Goal: Information Seeking & Learning: Learn about a topic

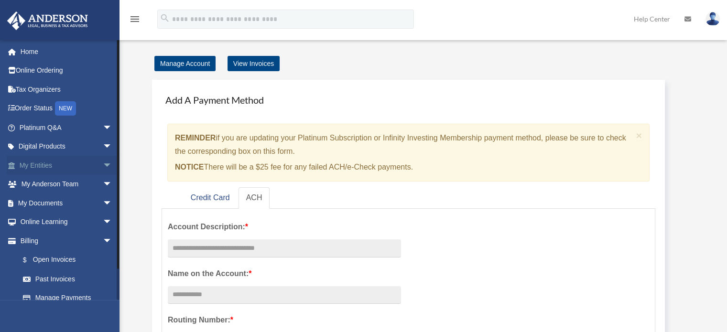
click at [57, 159] on link "My Entities arrow_drop_down" at bounding box center [67, 165] width 120 height 19
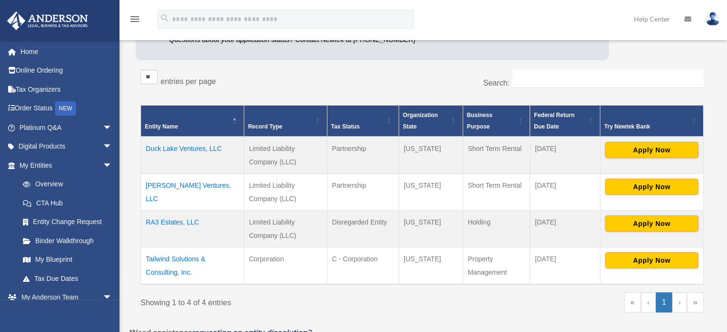
scroll to position [135, 0]
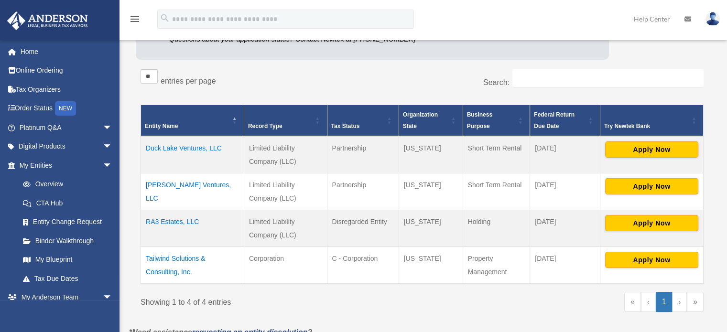
click at [177, 259] on td "Tailwind Solutions & Consulting, Inc." at bounding box center [192, 264] width 103 height 37
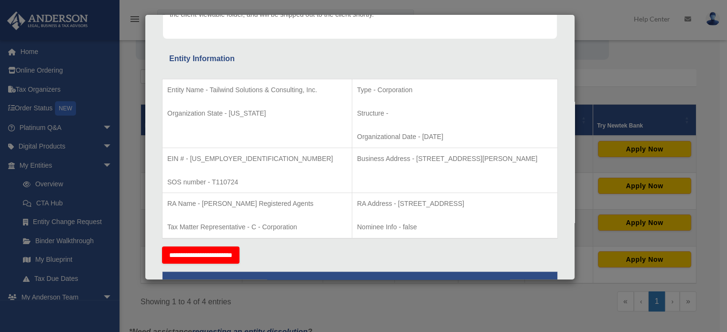
scroll to position [151, 0]
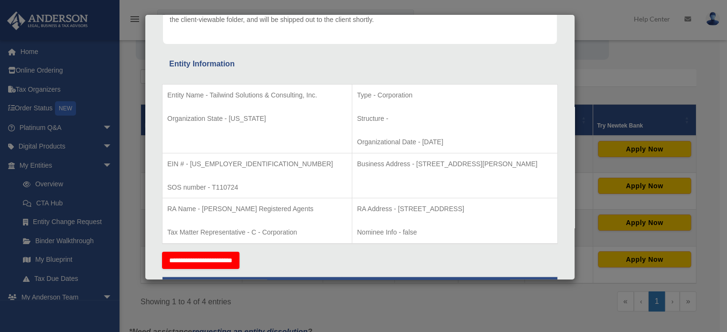
click at [422, 298] on div "Details × Articles Sent Organizational Date" at bounding box center [363, 166] width 727 height 332
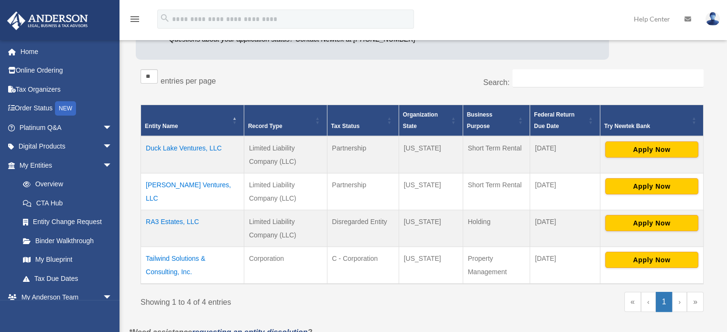
click at [177, 223] on td "RA3 Estates, LLC" at bounding box center [192, 228] width 103 height 37
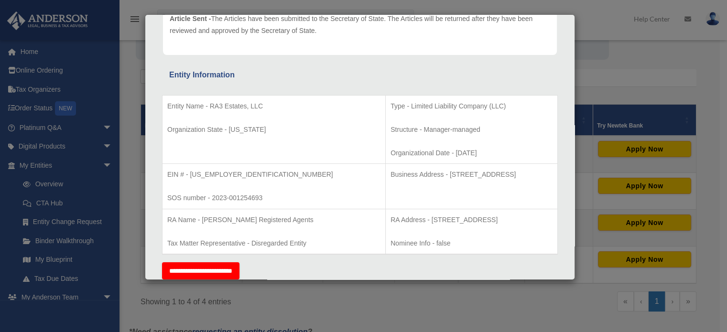
scroll to position [133, 0]
click at [355, 300] on div "Details × Articles Sent Organizational Date" at bounding box center [363, 166] width 727 height 332
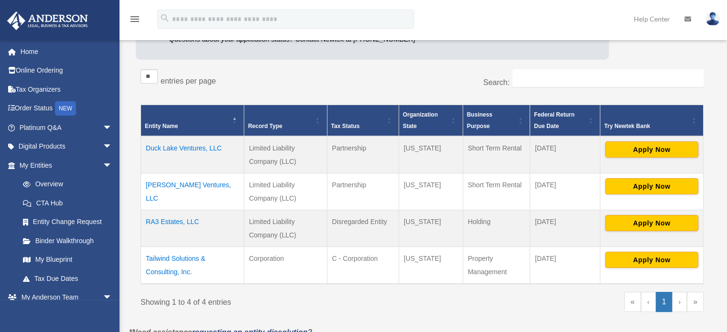
click at [182, 187] on td "Nick Lake Ventures, LLC" at bounding box center [192, 191] width 103 height 37
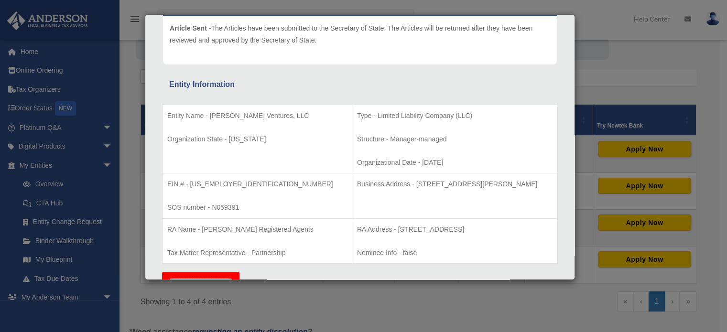
scroll to position [127, 0]
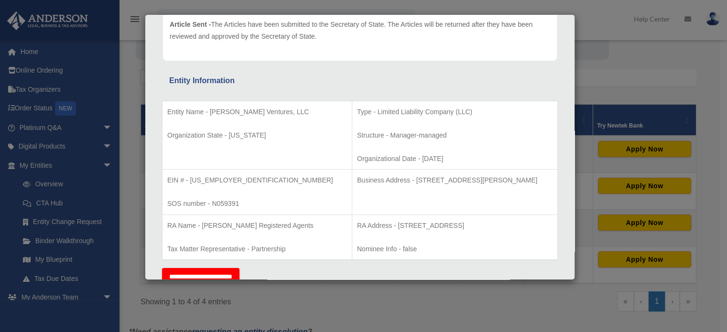
click at [380, 301] on div "Details × Articles Sent Organizational Date" at bounding box center [363, 166] width 727 height 332
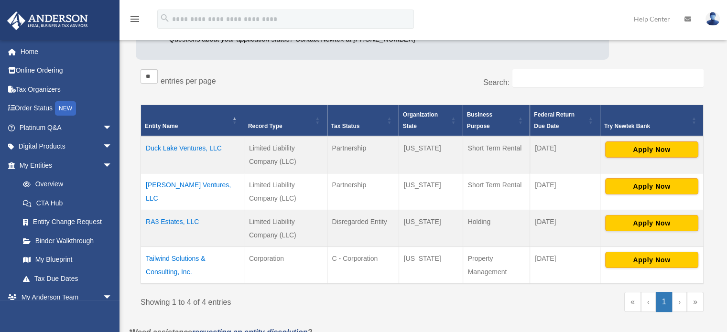
click at [182, 146] on td "Duck Lake Ventures, LLC" at bounding box center [192, 154] width 103 height 37
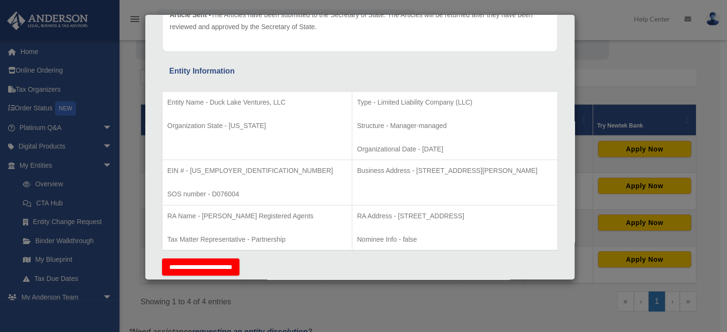
scroll to position [137, 0]
click at [397, 298] on div "Details × Articles Sent Organizational Date" at bounding box center [363, 166] width 727 height 332
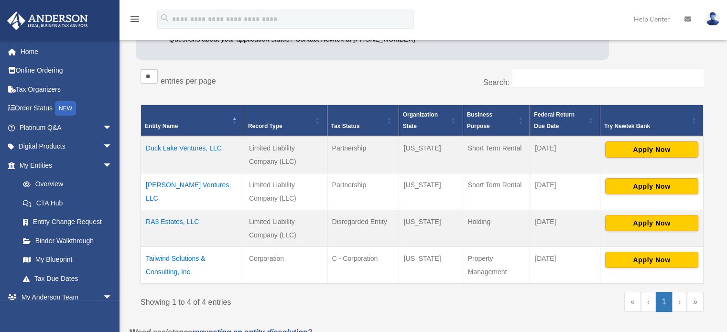
click at [212, 186] on td "Nick Lake Ventures, LLC" at bounding box center [192, 191] width 103 height 37
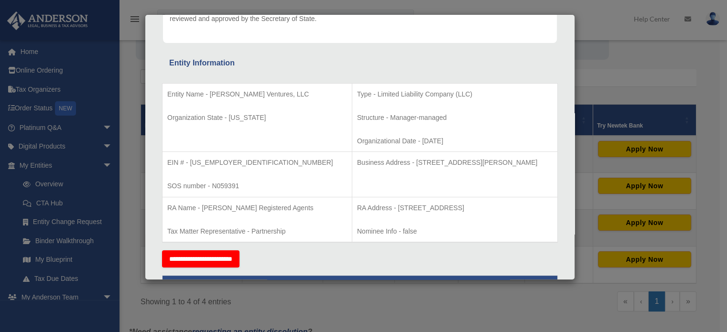
scroll to position [145, 0]
click at [375, 310] on div "Details × Articles Sent Organizational Date" at bounding box center [363, 166] width 727 height 332
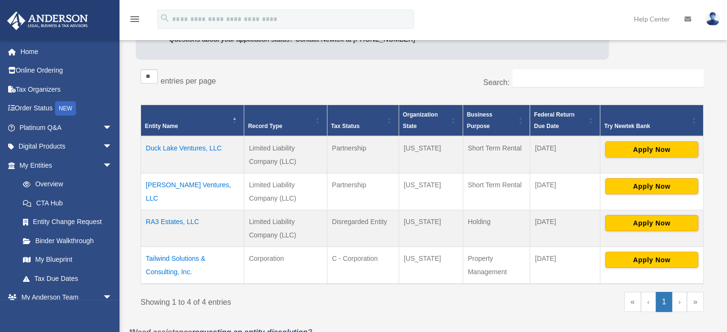
click at [164, 215] on td "RA3 Estates, LLC" at bounding box center [192, 228] width 103 height 37
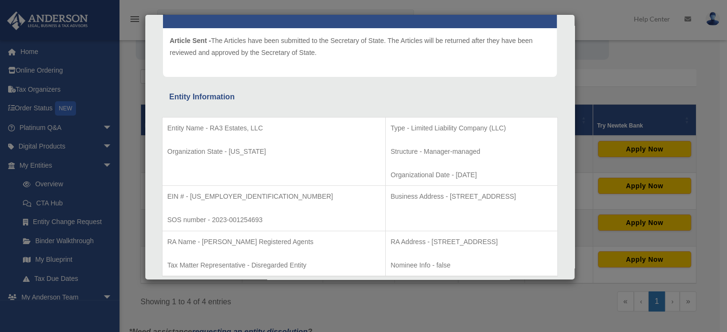
scroll to position [120, 0]
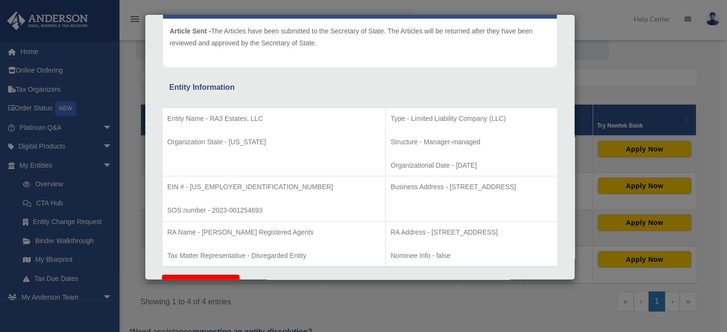
click at [378, 316] on div "Details × Articles Sent Organizational Date" at bounding box center [363, 166] width 727 height 332
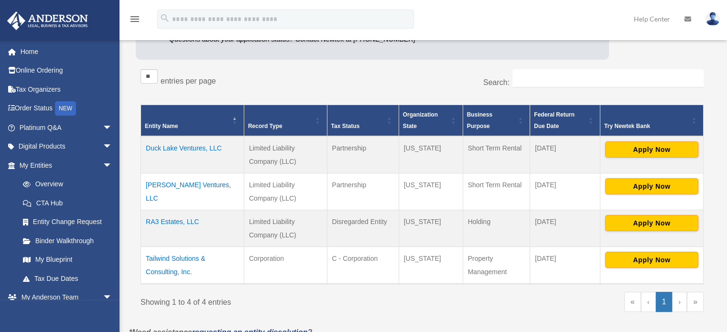
click at [180, 254] on td "Tailwind Solutions & Consulting, Inc." at bounding box center [192, 264] width 103 height 37
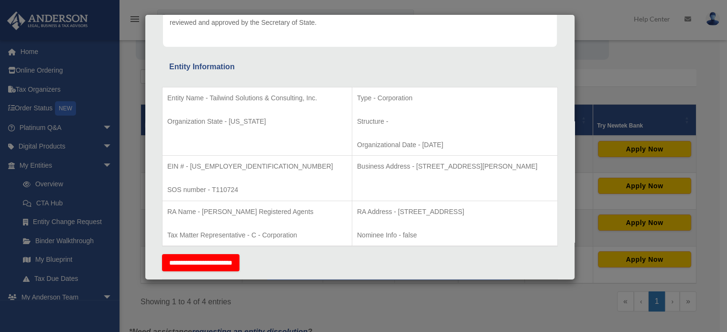
scroll to position [139, 0]
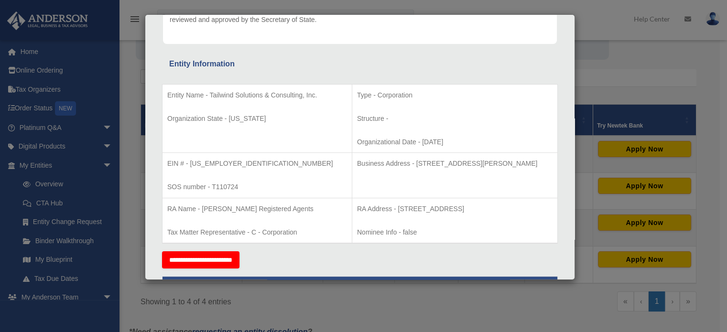
click at [350, 305] on div "Details × Articles Sent Organizational Date" at bounding box center [363, 166] width 727 height 332
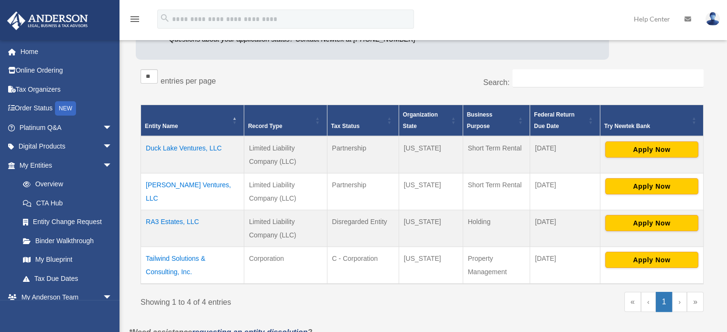
click at [177, 223] on td "RA3 Estates, LLC" at bounding box center [192, 228] width 103 height 37
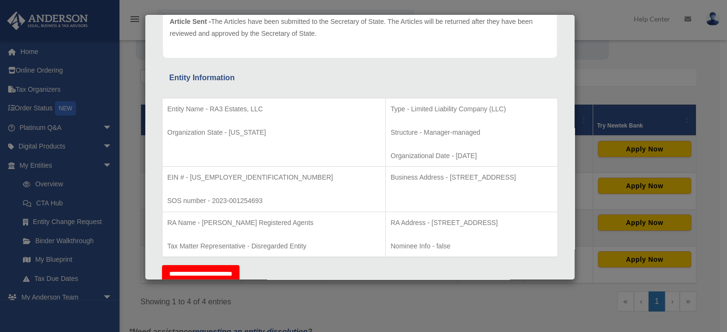
scroll to position [131, 0]
click at [409, 290] on div "Details × Articles Sent Organizational Date" at bounding box center [363, 166] width 727 height 332
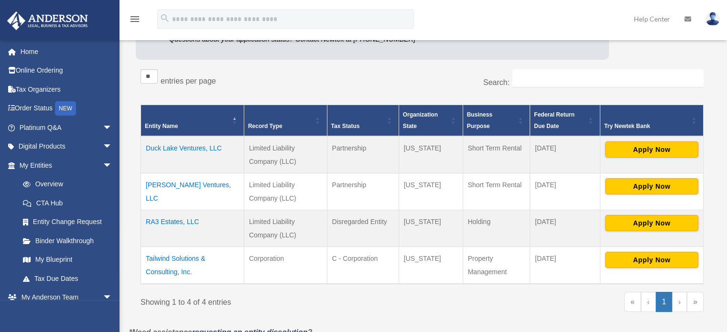
click at [184, 189] on td "Nick Lake Ventures, LLC" at bounding box center [192, 191] width 103 height 37
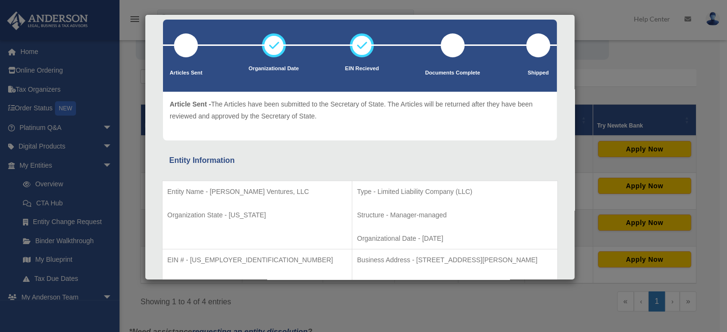
scroll to position [48, 0]
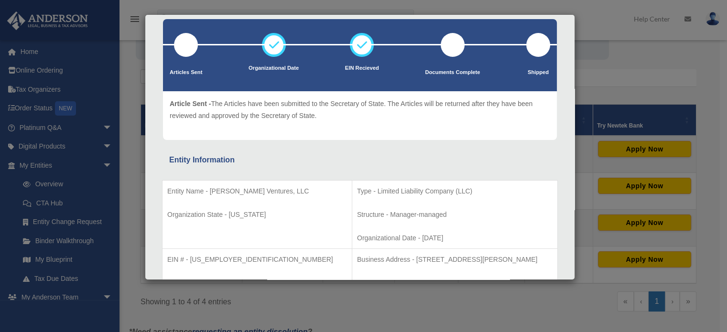
click at [410, 301] on div "Details × Articles Sent Organizational Date" at bounding box center [363, 166] width 727 height 332
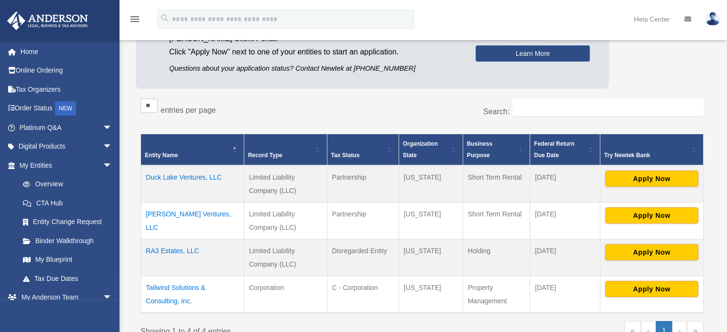
scroll to position [107, 0]
